Goal: Transaction & Acquisition: Purchase product/service

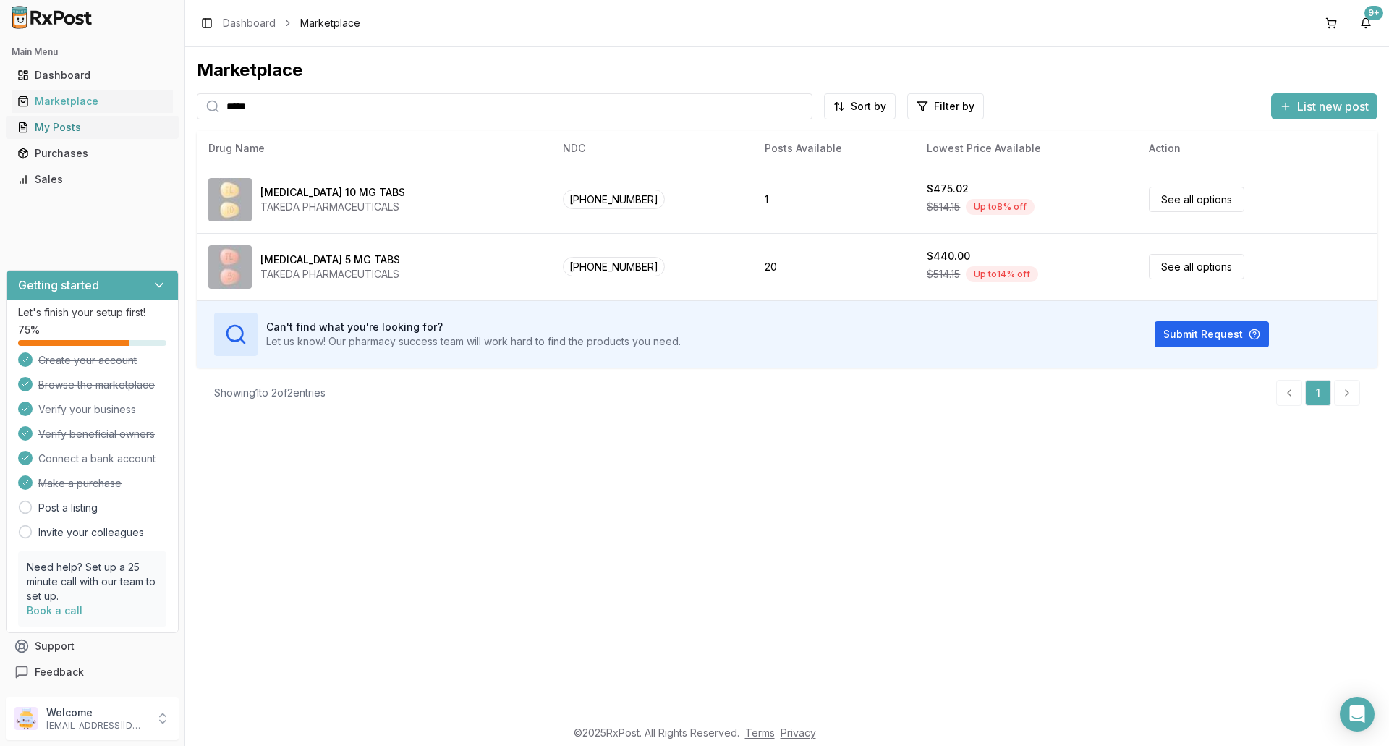
drag, startPoint x: 264, startPoint y: 109, endPoint x: 156, endPoint y: 121, distance: 109.2
click at [162, 117] on div "Main Menu Dashboard Marketplace My Posts Purchases Sales Getting started Let's …" at bounding box center [694, 373] width 1389 height 746
type input "*******"
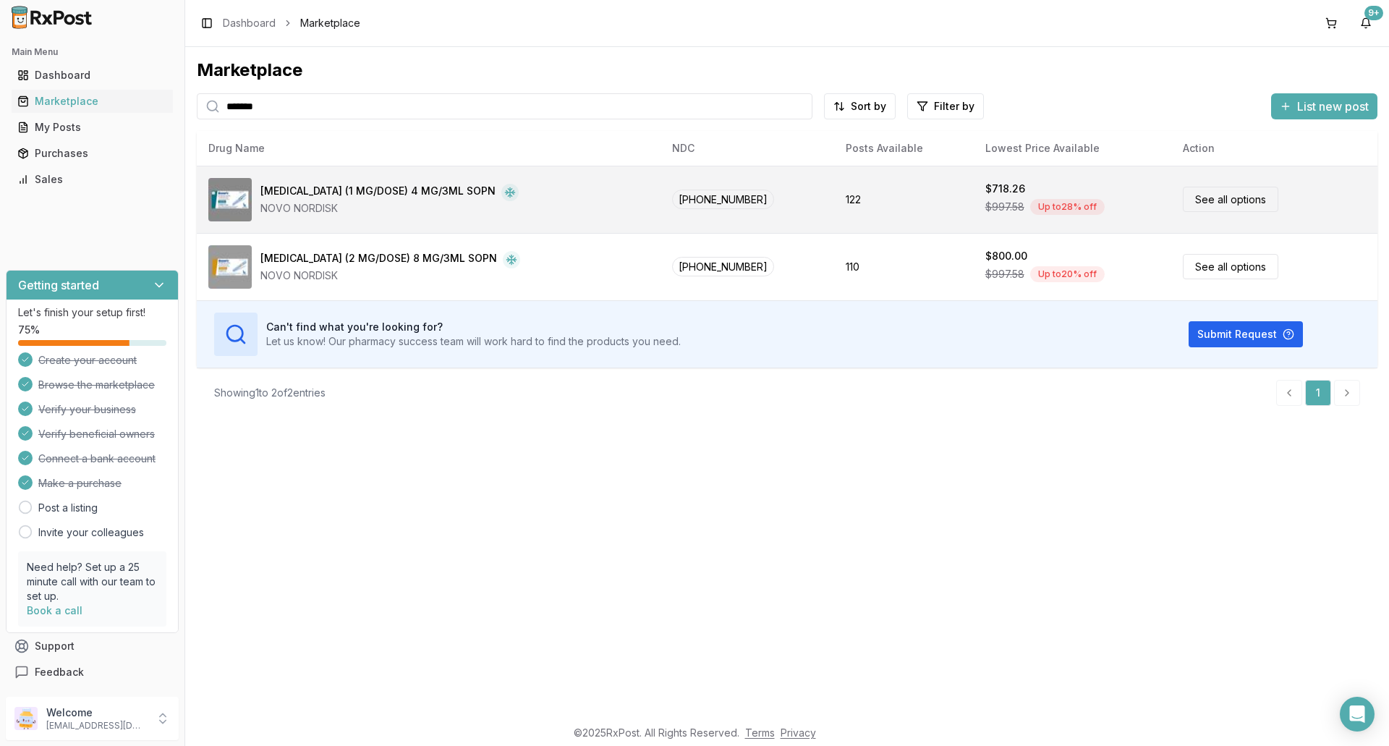
click at [323, 197] on div "[MEDICAL_DATA] (1 MG/DOSE) 4 MG/3ML SOPN" at bounding box center [378, 192] width 235 height 17
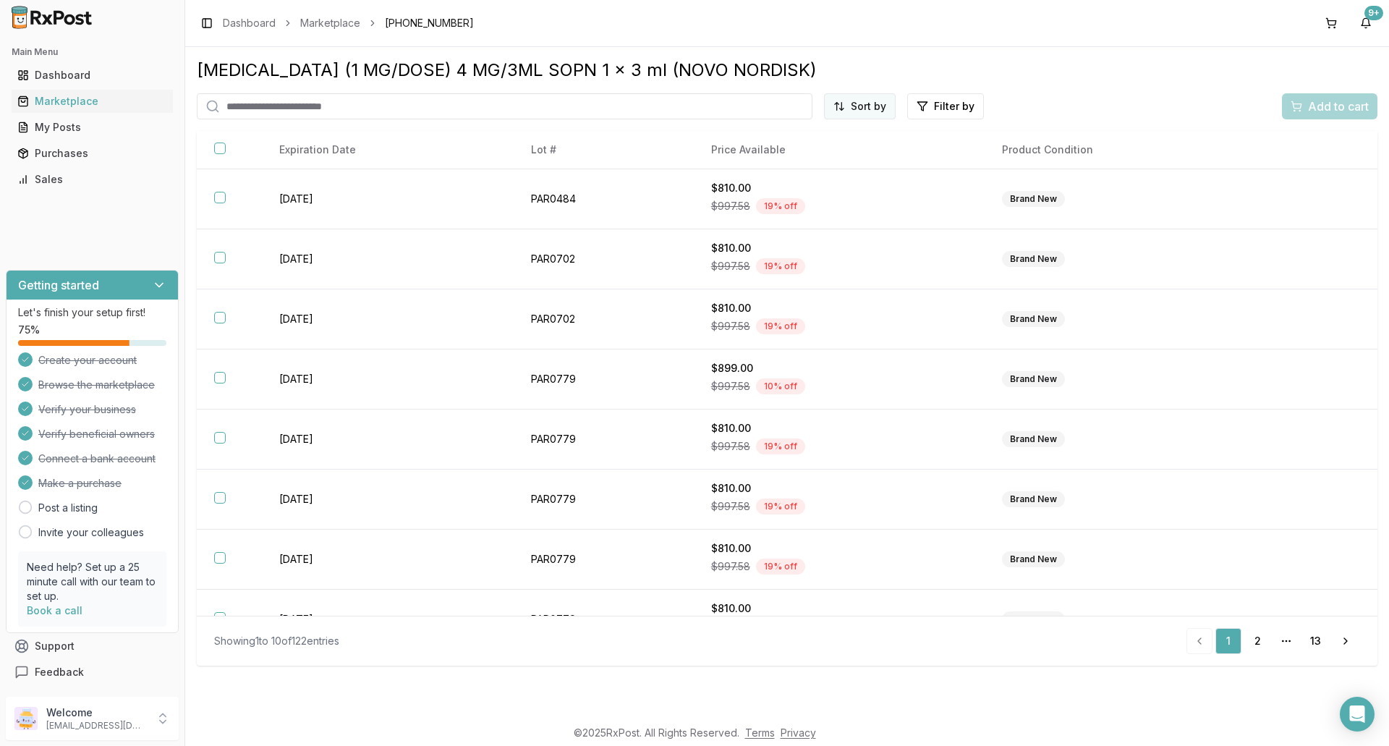
click at [873, 106] on html "Main Menu Dashboard Marketplace My Posts Purchases Sales Getting started Let's …" at bounding box center [694, 373] width 1389 height 746
click at [857, 163] on div "Price (Low to High)" at bounding box center [824, 160] width 137 height 23
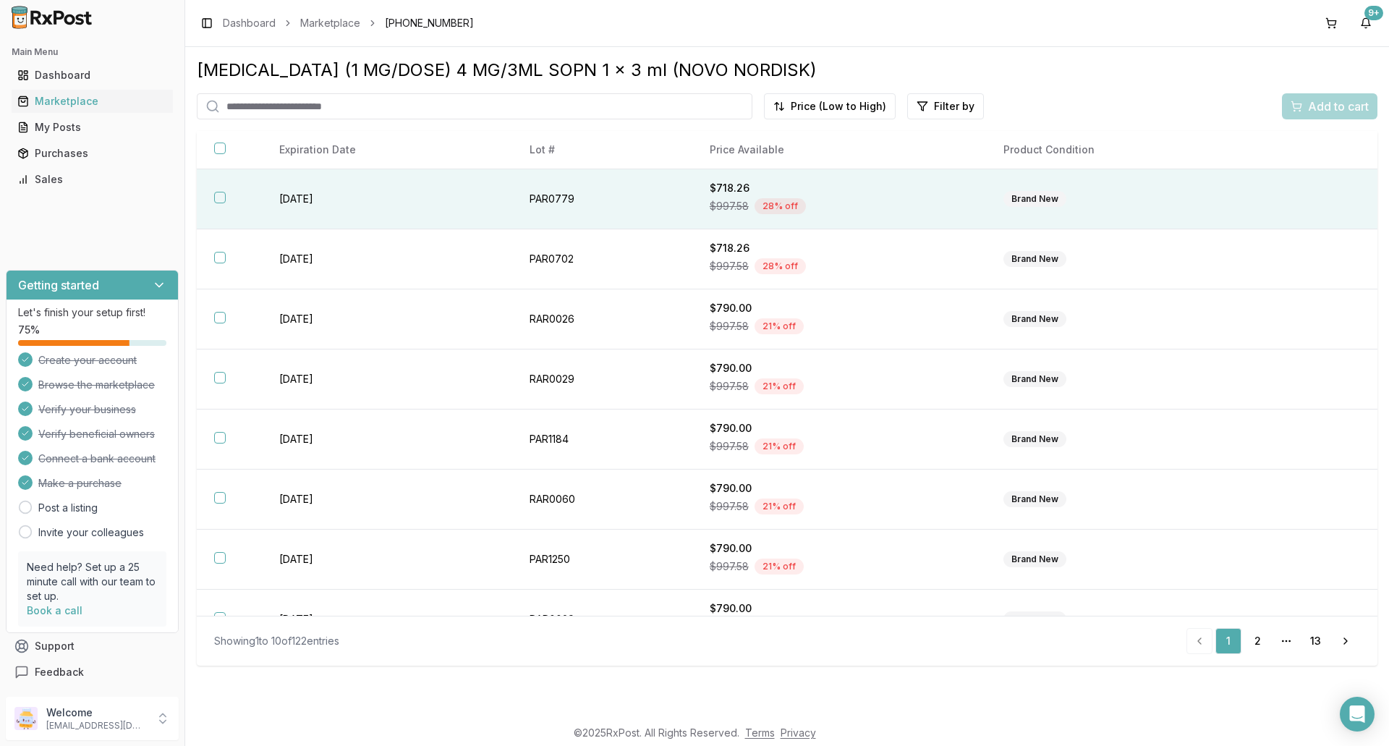
click at [819, 195] on div "$997.58 28 % off" at bounding box center [839, 206] width 259 height 22
click at [1329, 101] on span "Add to cart" at bounding box center [1338, 106] width 61 height 17
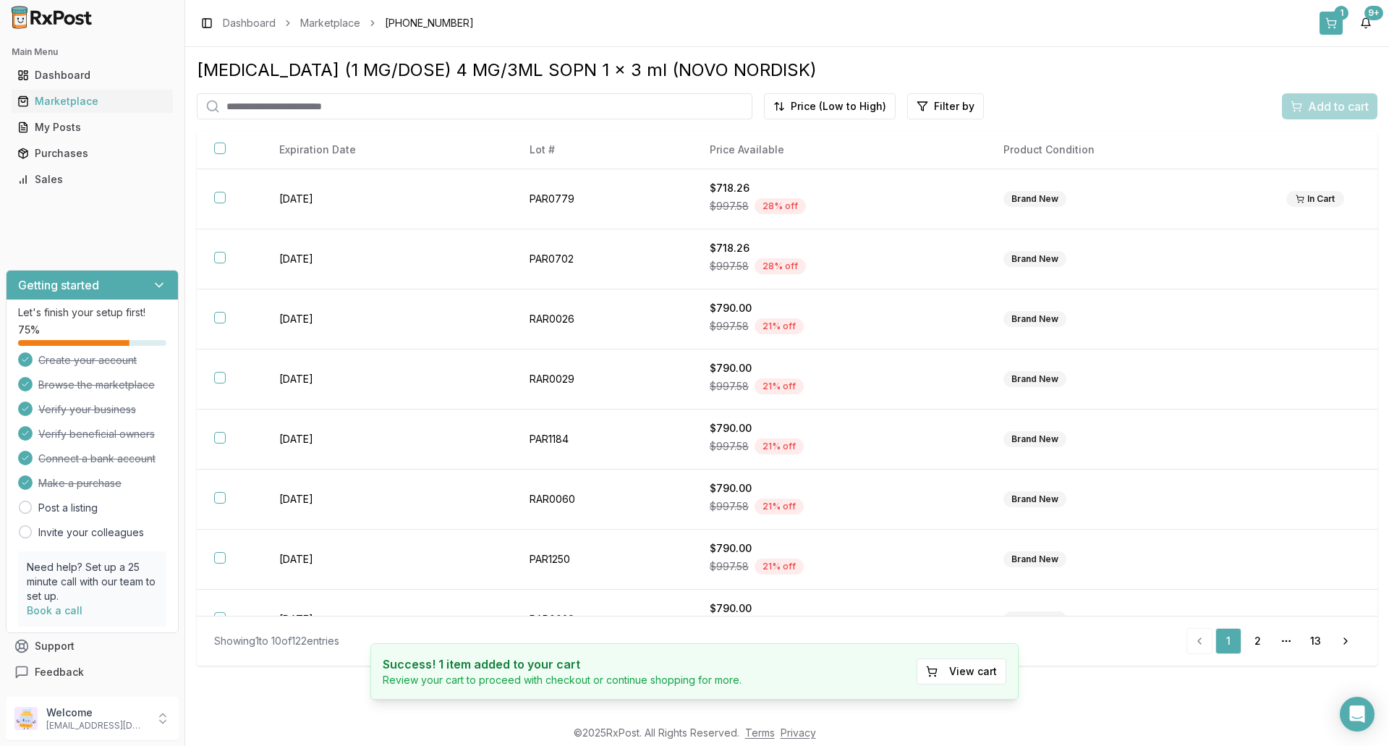
click at [1333, 25] on button "1" at bounding box center [1331, 23] width 23 height 23
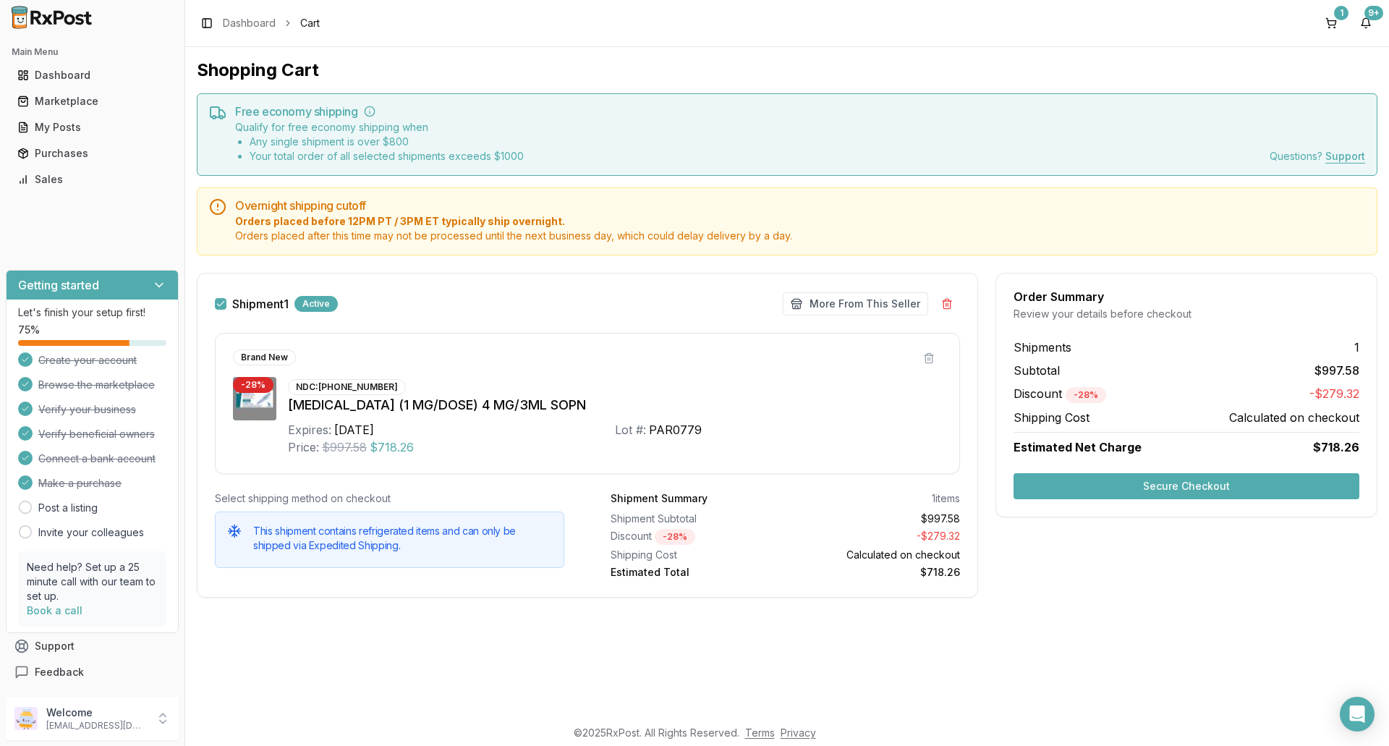
click at [1205, 480] on button "Secure Checkout" at bounding box center [1187, 486] width 346 height 26
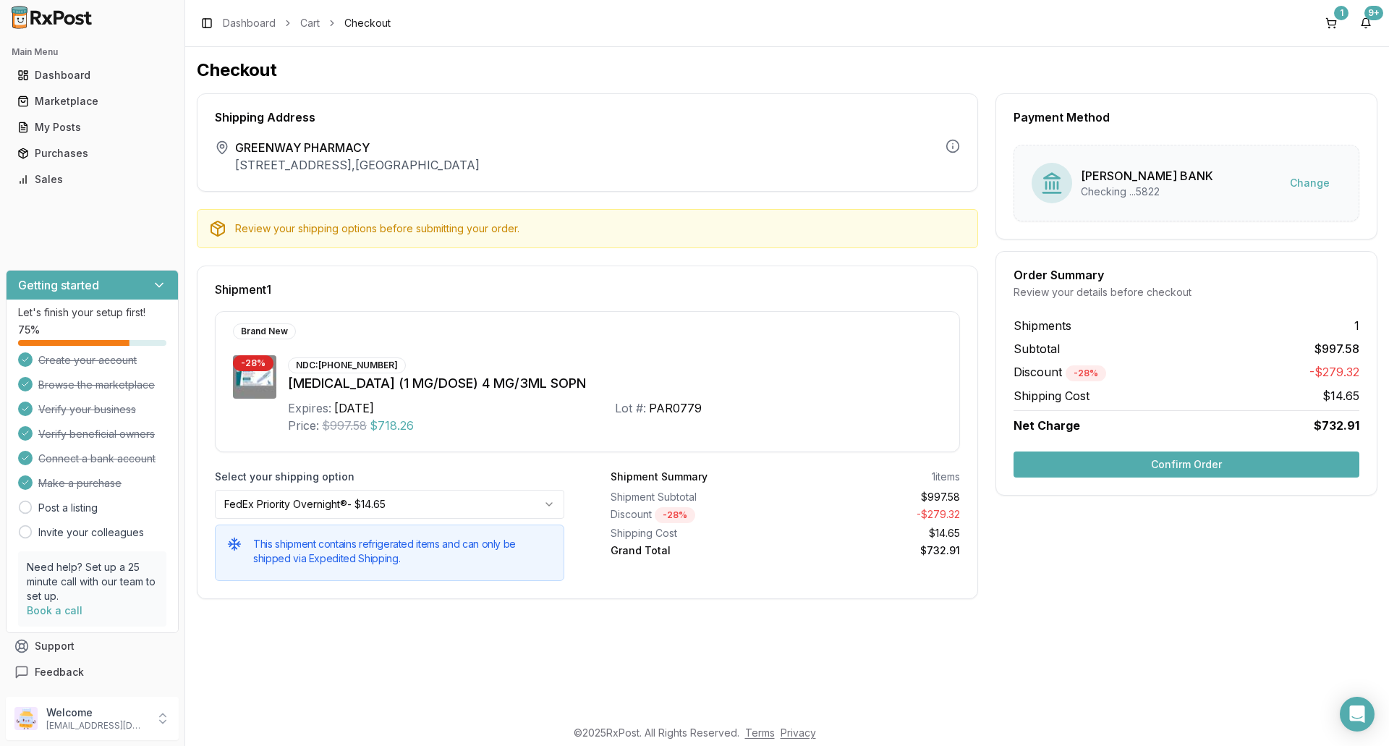
click at [1207, 465] on button "Confirm Order" at bounding box center [1187, 465] width 346 height 26
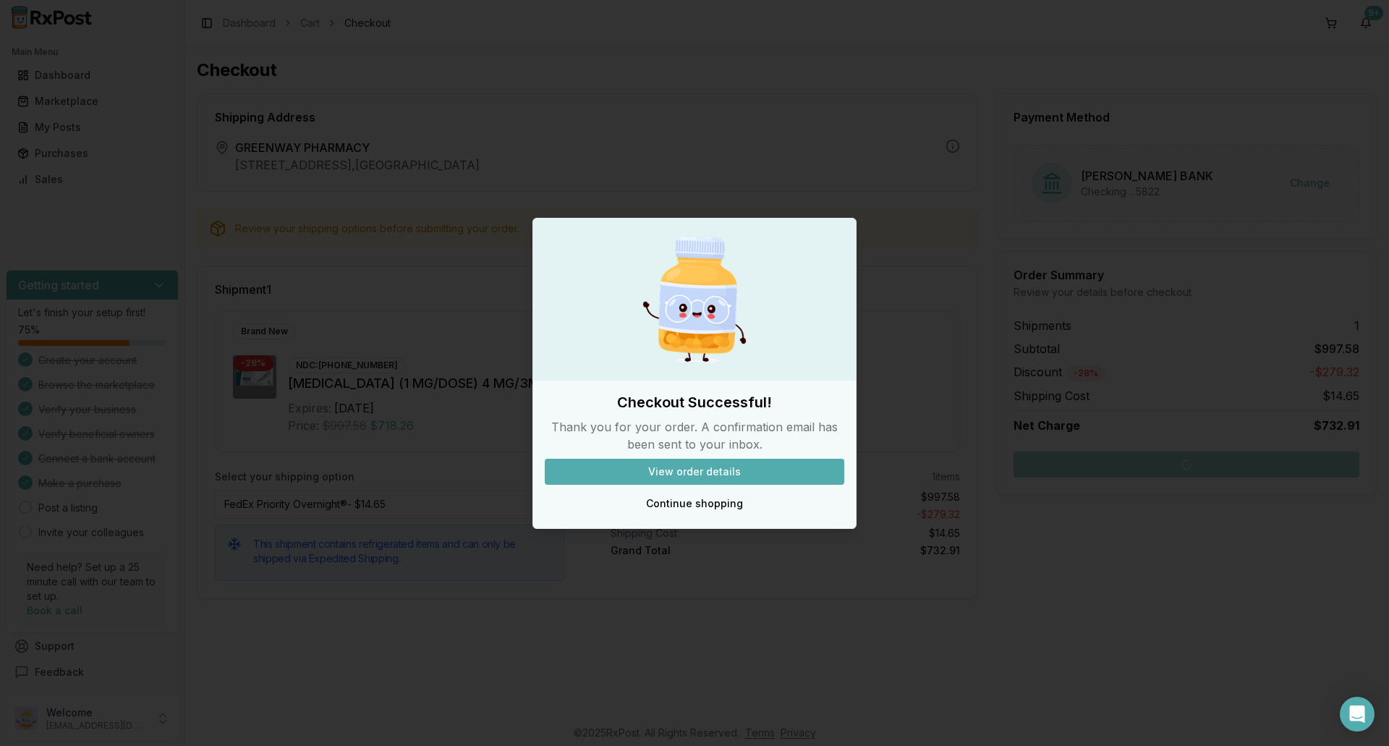
click at [374, 106] on div at bounding box center [694, 373] width 1389 height 746
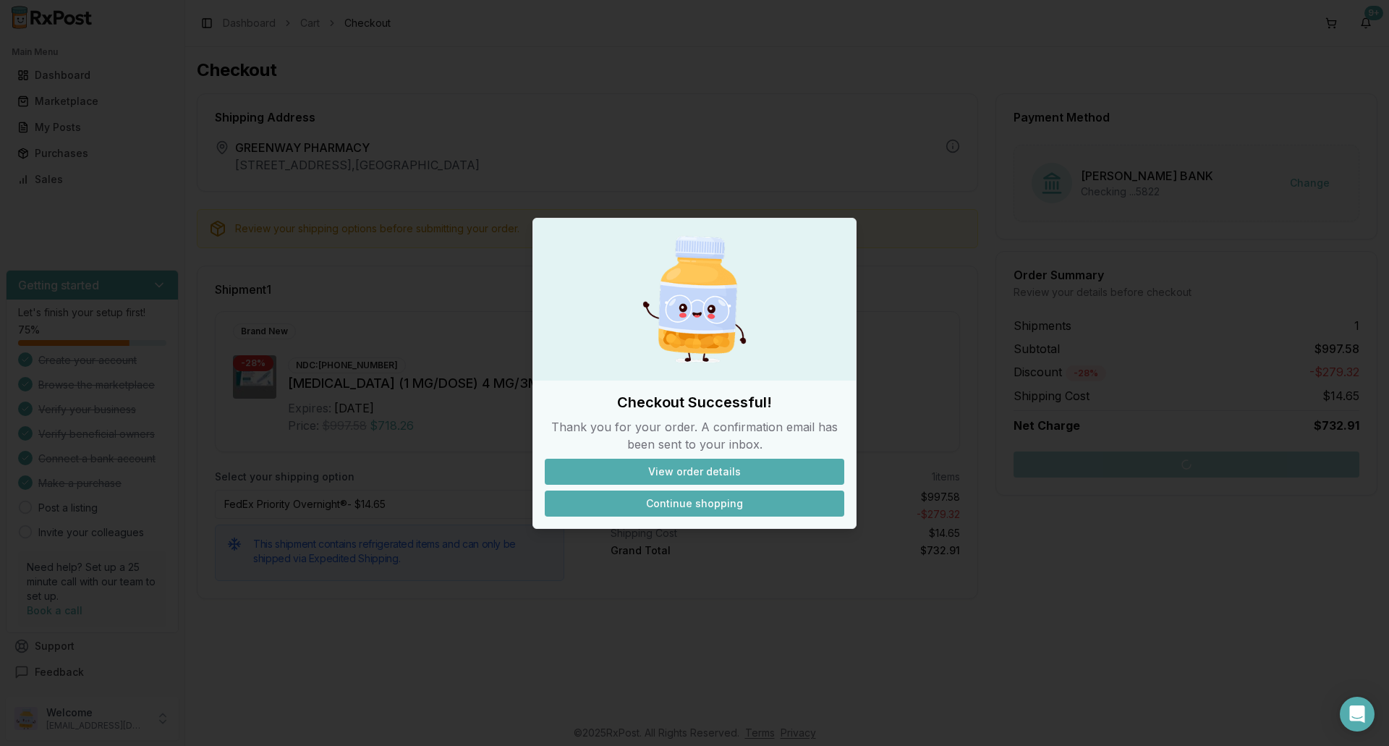
click at [706, 496] on button "Continue shopping" at bounding box center [695, 504] width 300 height 26
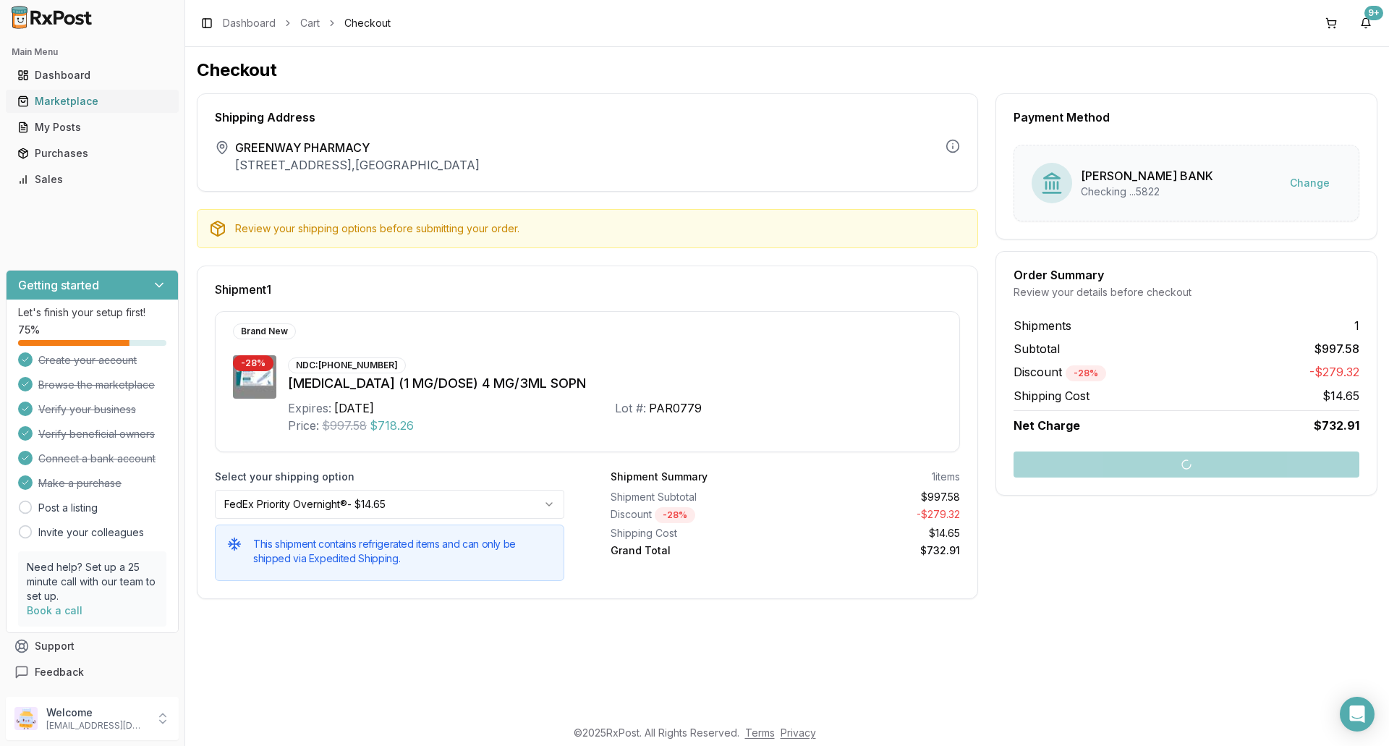
click at [82, 101] on div "Marketplace" at bounding box center [92, 101] width 150 height 14
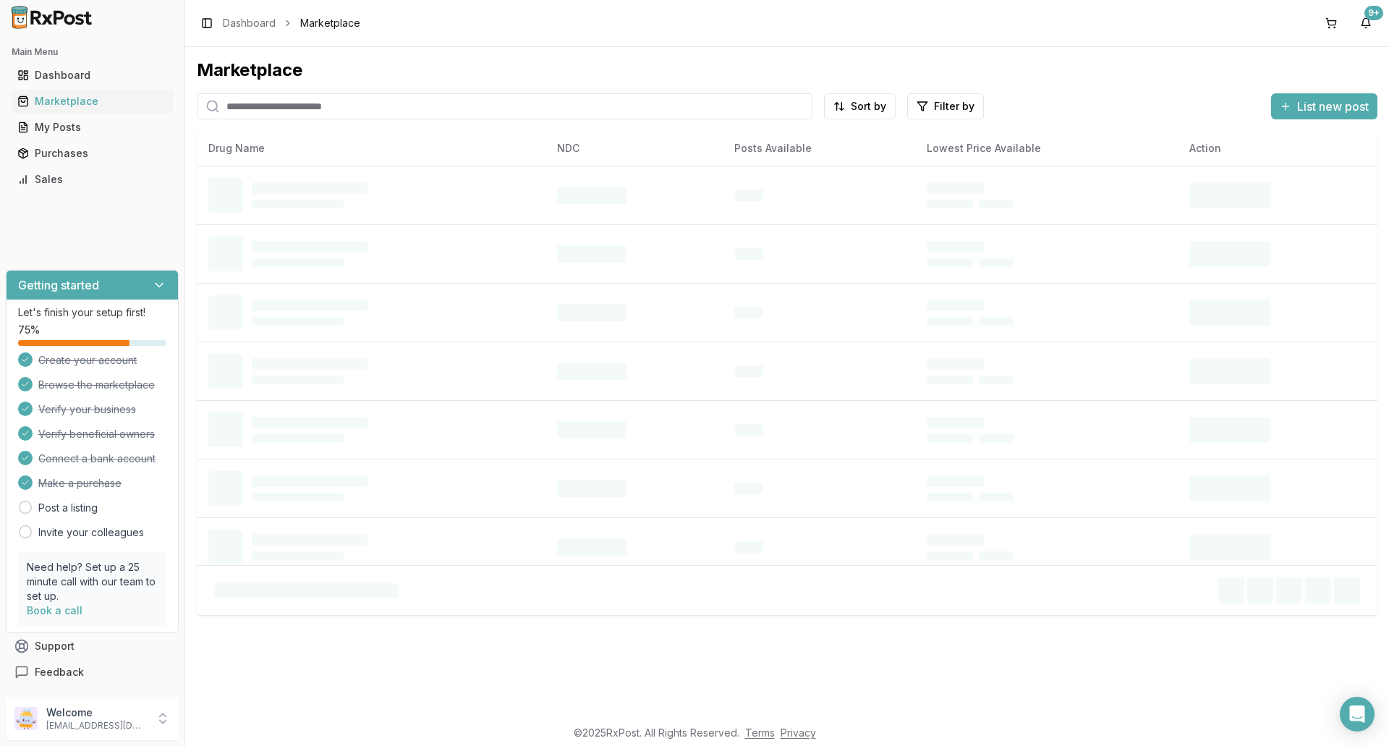
click at [310, 115] on input "search" at bounding box center [505, 106] width 616 height 26
type input "******"
